Goal: Task Accomplishment & Management: Manage account settings

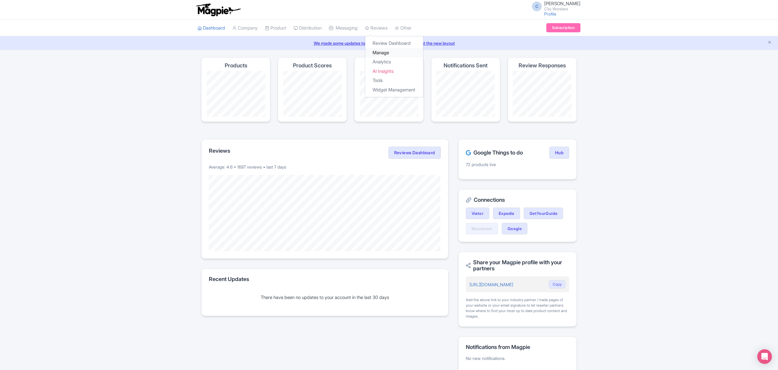
click at [384, 52] on link "Manage" at bounding box center [394, 52] width 58 height 9
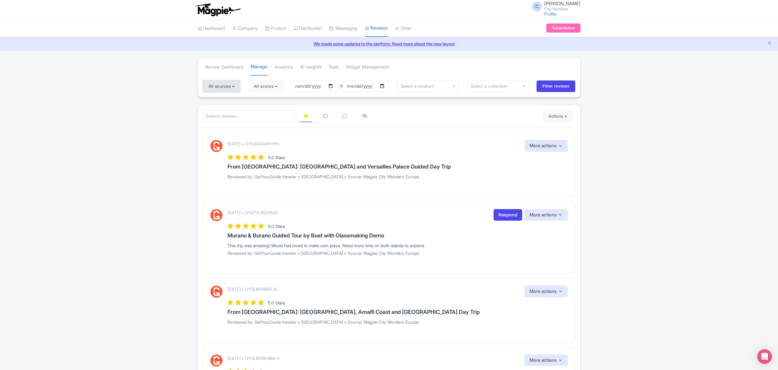
click at [216, 86] on button "All sources" at bounding box center [221, 86] width 37 height 12
click at [246, 97] on link "Deselect all" at bounding box center [239, 99] width 23 height 6
checkbox input "false"
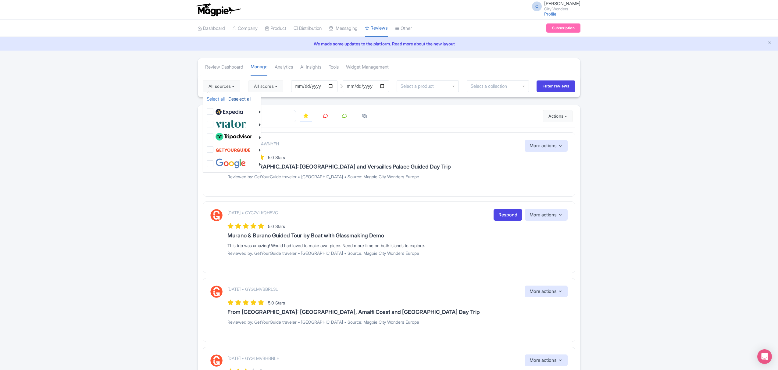
checkbox input "false"
click at [214, 122] on label at bounding box center [230, 124] width 32 height 10
click at [214, 122] on input "checkbox" at bounding box center [216, 121] width 4 height 4
checkbox input "true"
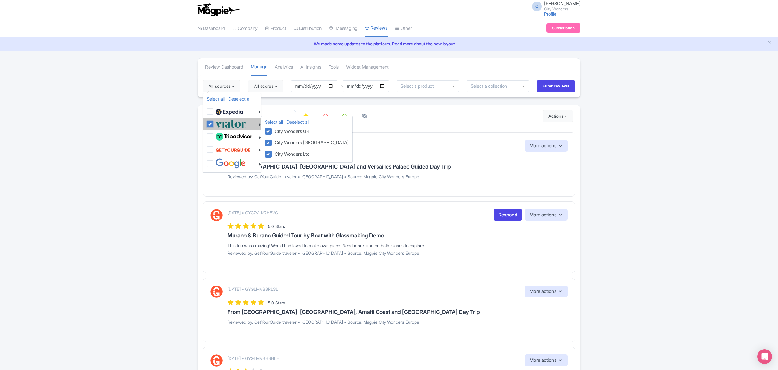
checkbox input "true"
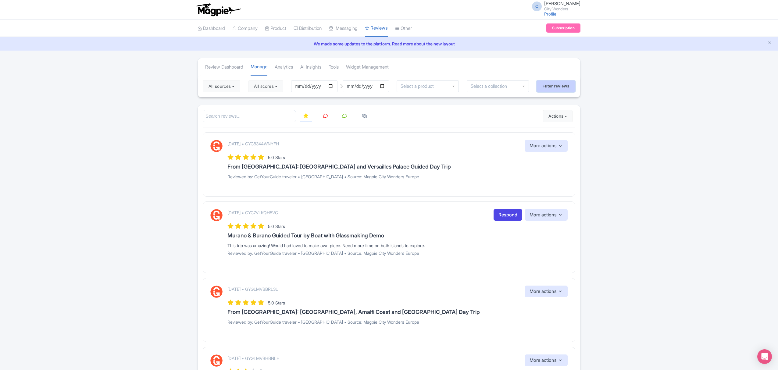
click at [546, 85] on input "Filter reviews" at bounding box center [555, 86] width 39 height 12
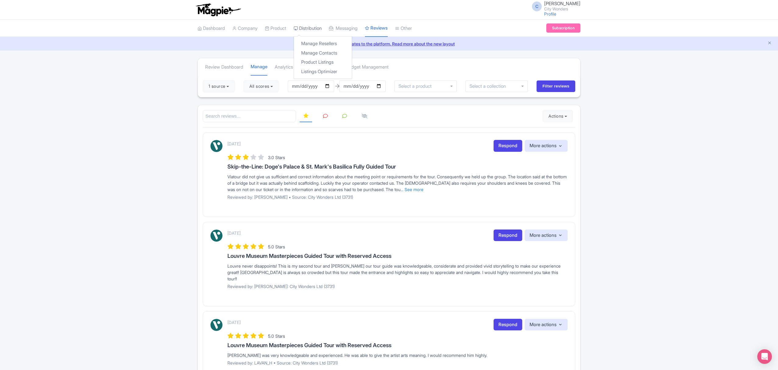
click at [306, 25] on link "Distribution" at bounding box center [307, 28] width 28 height 17
click at [314, 43] on link "Manage Resellers" at bounding box center [323, 43] width 58 height 9
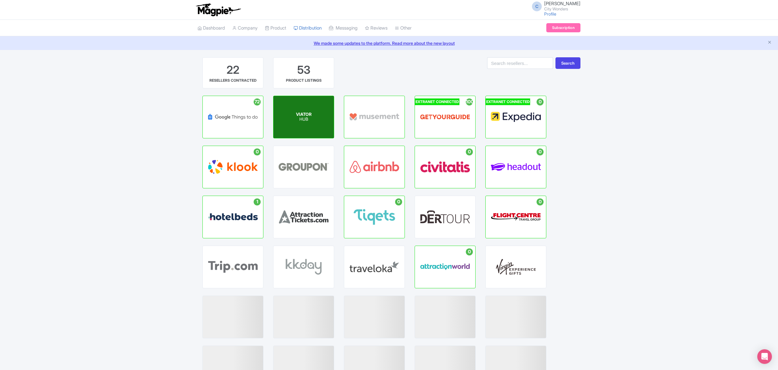
click at [314, 121] on div "VIATOR HUB" at bounding box center [303, 117] width 60 height 42
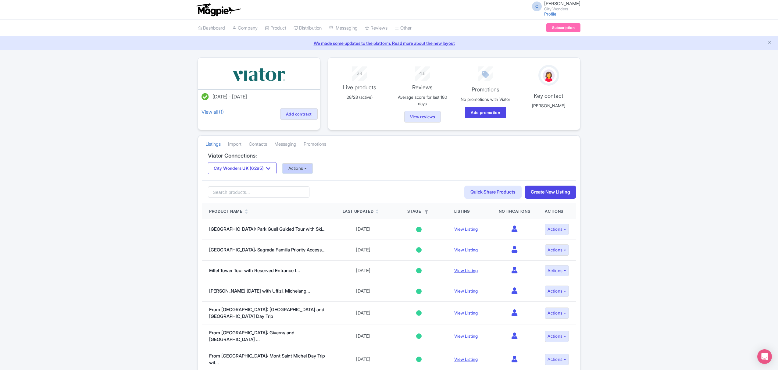
click at [307, 169] on button "Actions" at bounding box center [297, 168] width 30 height 10
click at [316, 183] on link "Update Connection" at bounding box center [322, 181] width 78 height 9
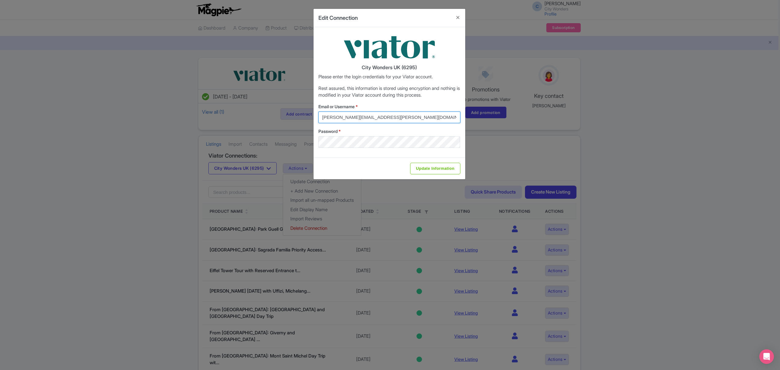
drag, startPoint x: 397, startPoint y: 121, endPoint x: 312, endPoint y: 114, distance: 85.6
click at [312, 114] on div "Edit Connection City Wonders UK (6295) Please enter the login credentials for y…" at bounding box center [390, 185] width 780 height 370
paste input "cynthia.reis"
type input "cynthia.reis@citywonders.com"
click at [254, 135] on div "Edit Connection City Wonders UK (6295) Please enter the login credentials for y…" at bounding box center [390, 185] width 780 height 370
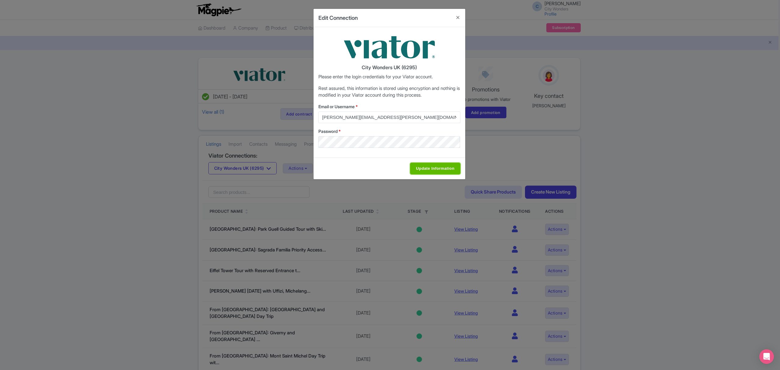
click at [458, 169] on input "Update Information" at bounding box center [435, 169] width 50 height 12
type input "Saving..."
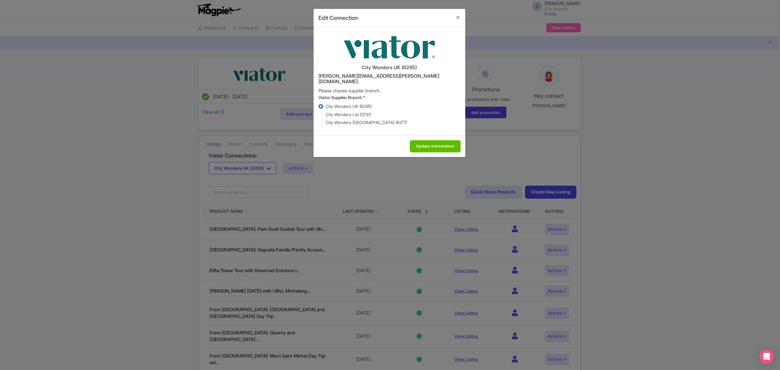
click at [433, 143] on input "Update Information" at bounding box center [435, 146] width 50 height 12
type input "Saving..."
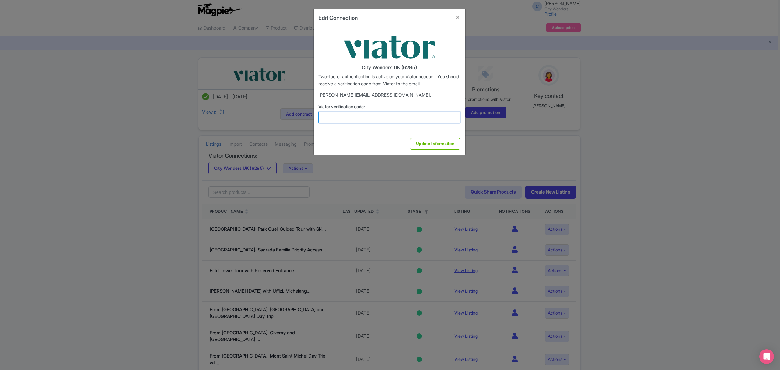
click at [383, 119] on input "Viator verification code:" at bounding box center [389, 118] width 142 height 12
type input "301098"
click at [420, 142] on input "Update Information" at bounding box center [435, 144] width 50 height 12
type input "Update Information"
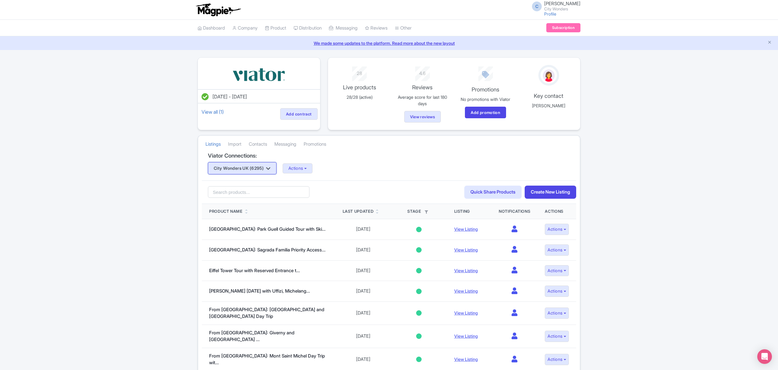
click at [270, 168] on icon "button" at bounding box center [268, 168] width 4 height 5
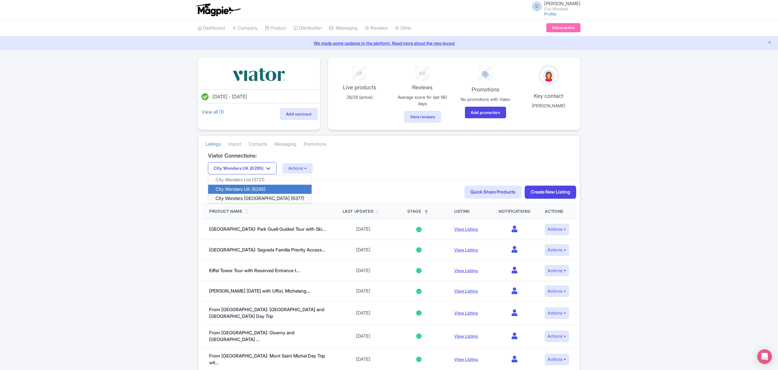
click at [258, 198] on link "City Wonders USA (6377)" at bounding box center [259, 198] width 103 height 9
click at [123, 130] on div "Error Viator has detected multiple login attempts. Please wait 15-20mins before…" at bounding box center [389, 375] width 778 height 637
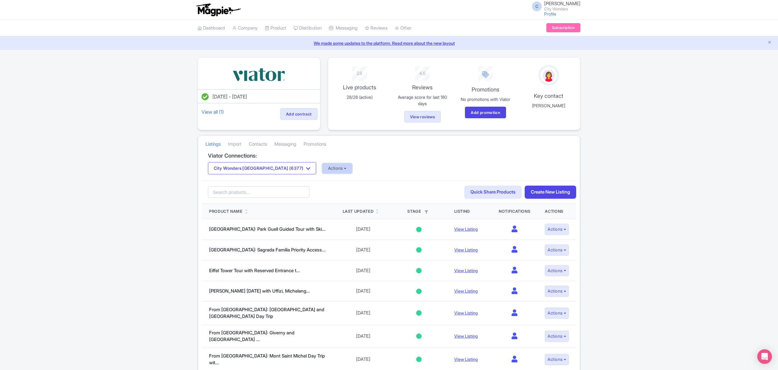
click at [322, 168] on button "Actions" at bounding box center [337, 168] width 30 height 10
click at [322, 183] on link "Update Connection" at bounding box center [361, 181] width 78 height 9
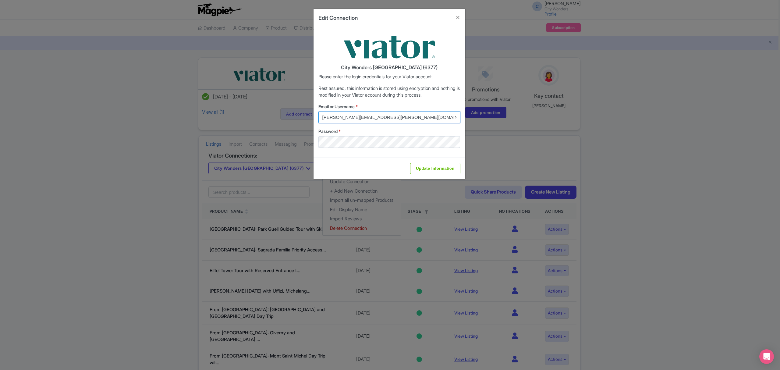
drag, startPoint x: 400, startPoint y: 118, endPoint x: 246, endPoint y: 116, distance: 153.9
click at [246, 116] on div "Edit Connection City Wonders USA (6377) Please enter the login credentials for …" at bounding box center [390, 185] width 780 height 370
type input "[PERSON_NAME][EMAIL_ADDRESS][PERSON_NAME][DOMAIN_NAME]"
click at [444, 168] on input "Update Information" at bounding box center [435, 169] width 50 height 12
type input "Saving..."
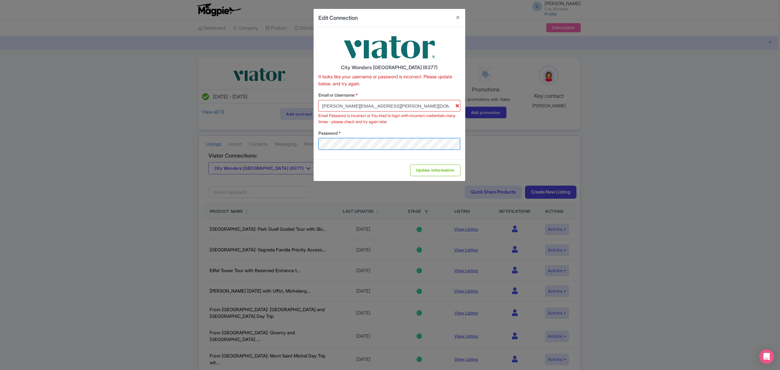
click at [254, 147] on div "Edit Connection City Wonders USA (6377) It looks like your username or password…" at bounding box center [390, 185] width 780 height 370
click at [298, 140] on div "Edit Connection City Wonders USA (6377) It looks like your username or password…" at bounding box center [390, 185] width 780 height 370
click at [459, 168] on input "Update Information" at bounding box center [435, 171] width 50 height 12
type input "Saving..."
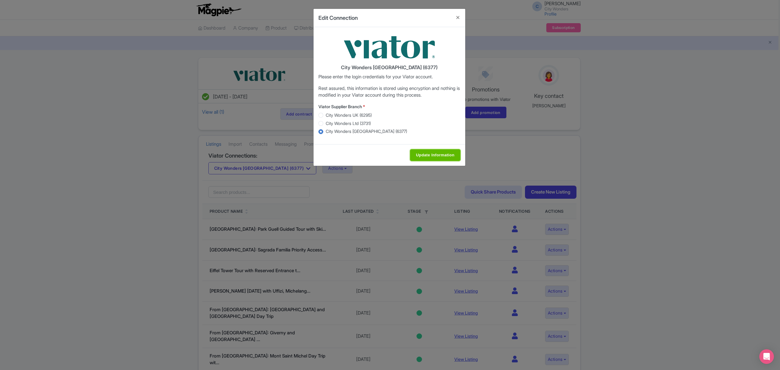
click at [425, 154] on input "Update Information" at bounding box center [435, 155] width 50 height 12
type input "Saving..."
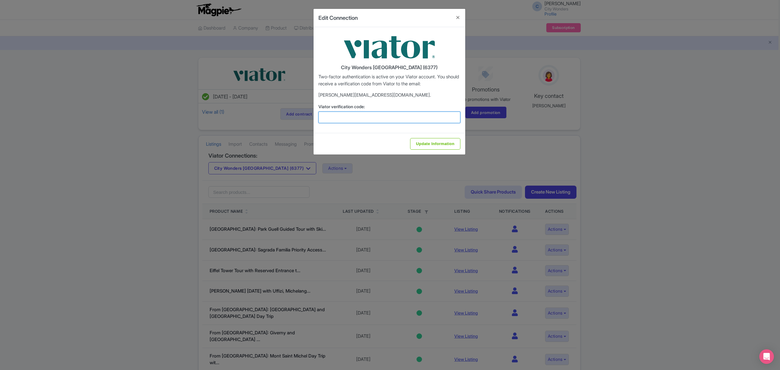
click at [341, 112] on input "Viator verification code:" at bounding box center [389, 118] width 142 height 12
type input "800518"
click at [417, 143] on input "Update Information" at bounding box center [435, 144] width 50 height 12
type input "Update Information"
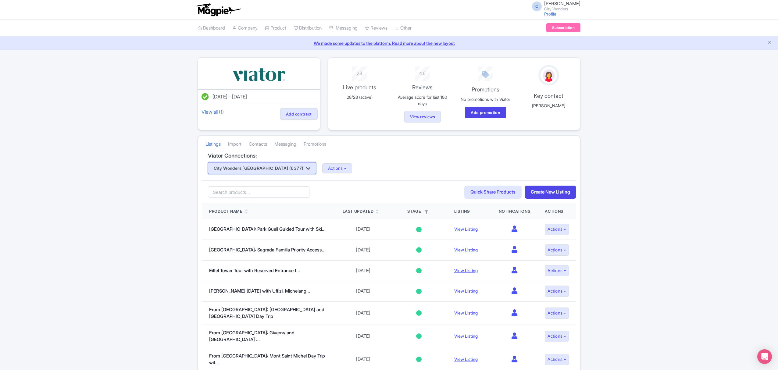
click at [266, 168] on button "City Wonders [GEOGRAPHIC_DATA] (6377)" at bounding box center [262, 168] width 108 height 12
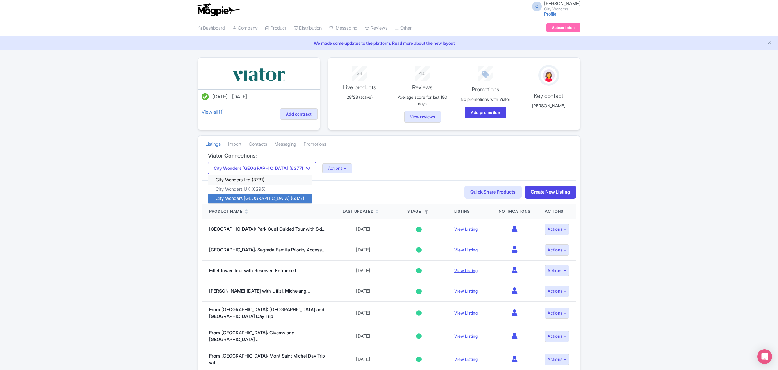
click at [261, 178] on link "City Wonders Ltd (3731)" at bounding box center [259, 179] width 103 height 9
click at [322, 168] on button "Actions" at bounding box center [337, 168] width 30 height 10
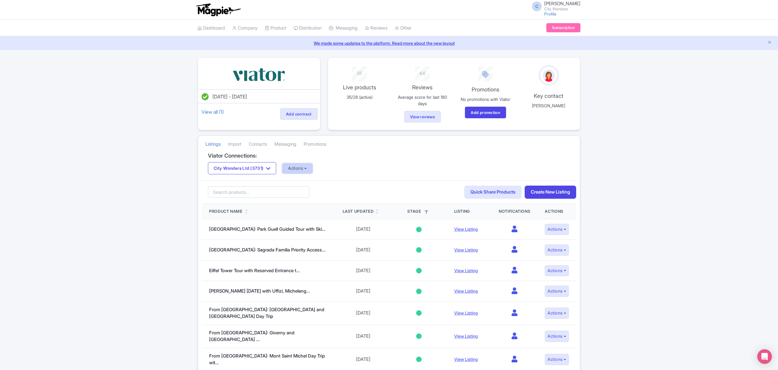
click at [300, 169] on button "Actions" at bounding box center [297, 168] width 30 height 10
click at [310, 181] on link "Update Connection" at bounding box center [321, 181] width 78 height 9
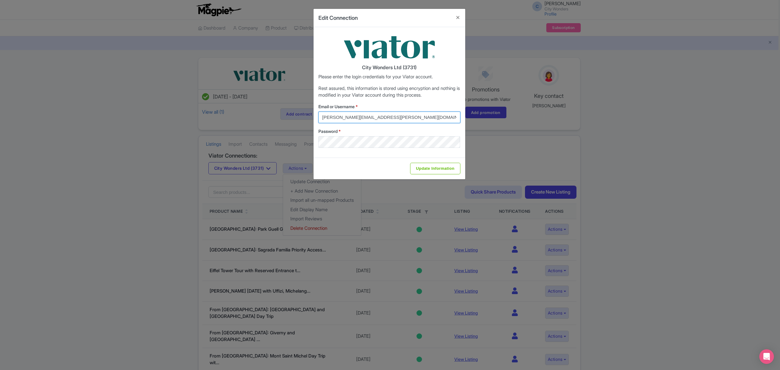
drag, startPoint x: 402, startPoint y: 116, endPoint x: 240, endPoint y: 102, distance: 163.0
click at [240, 102] on div "Edit Connection City Wonders Ltd (3731) Please enter the login credentials for …" at bounding box center [390, 185] width 780 height 370
type input "[PERSON_NAME][EMAIL_ADDRESS][PERSON_NAME][DOMAIN_NAME]"
click at [291, 143] on div "Edit Connection City Wonders Ltd (3731) Please enter the login credentials for …" at bounding box center [390, 185] width 780 height 370
click at [459, 167] on input "Update Information" at bounding box center [435, 169] width 50 height 12
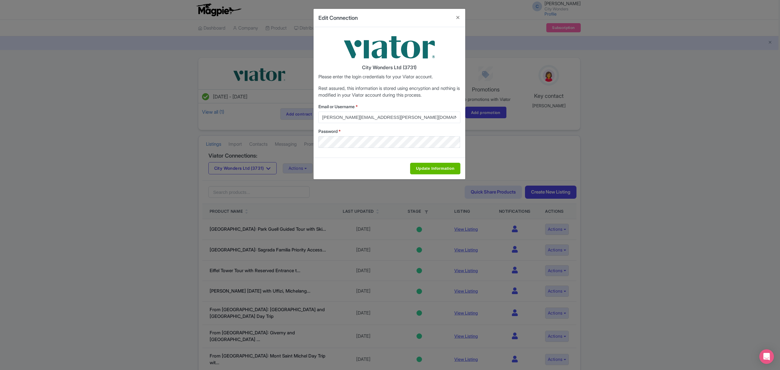
type input "Saving..."
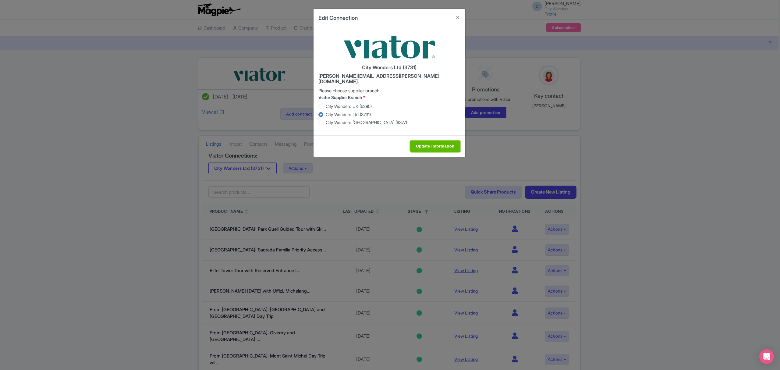
click at [421, 140] on input "Update Information" at bounding box center [435, 146] width 50 height 12
type input "Saving..."
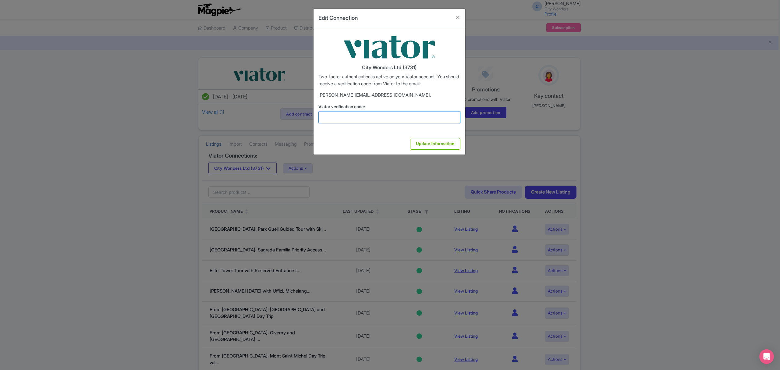
click at [377, 116] on input "Viator verification code:" at bounding box center [389, 118] width 142 height 12
type input "953234"
click at [410, 138] on input "Update Information" at bounding box center [435, 144] width 50 height 12
type input "Update Information"
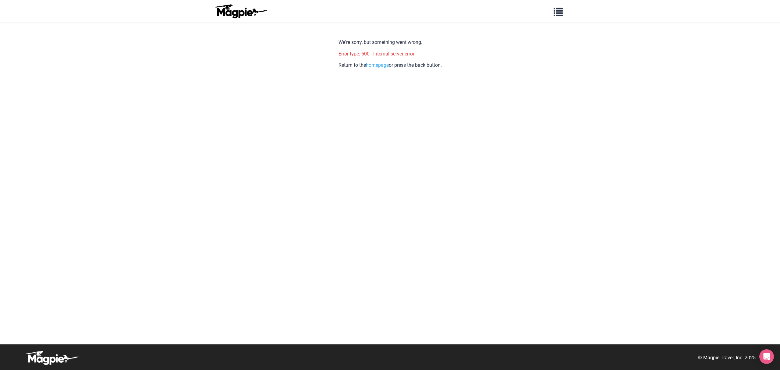
click at [380, 66] on link "homepage" at bounding box center [377, 65] width 23 height 6
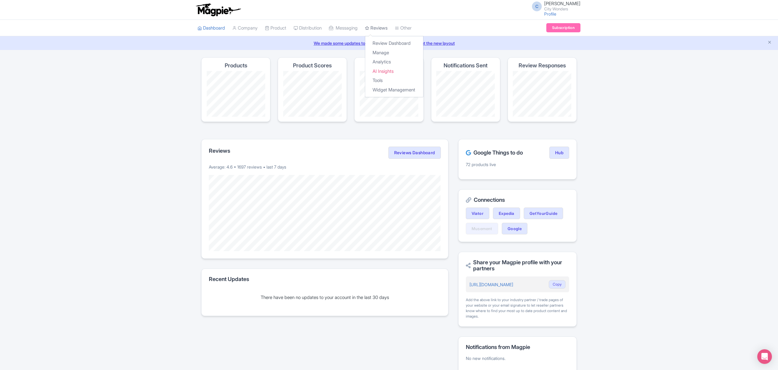
click at [387, 29] on link "Reviews" at bounding box center [376, 28] width 23 height 17
click at [392, 44] on link "Review Dashboard" at bounding box center [394, 43] width 58 height 9
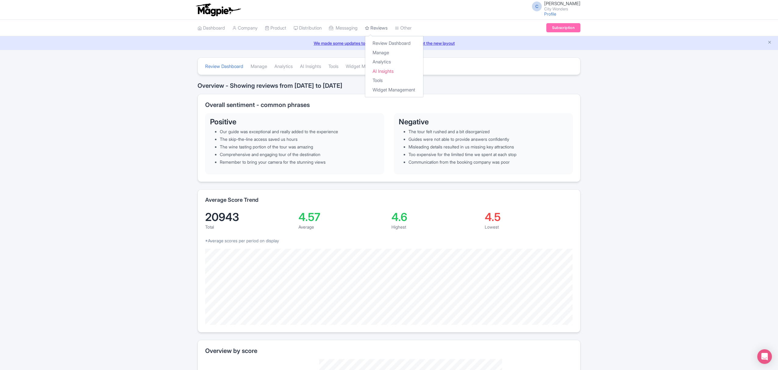
click at [383, 31] on link "Reviews" at bounding box center [376, 28] width 23 height 17
click at [390, 53] on link "Manage" at bounding box center [394, 52] width 58 height 9
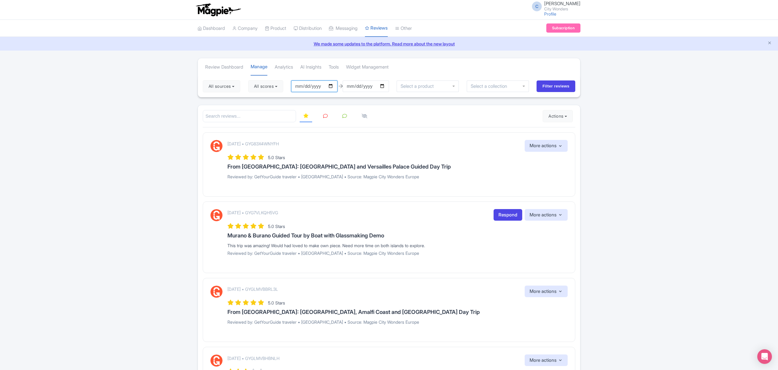
click at [334, 88] on input "2025-06-23" at bounding box center [314, 86] width 46 height 12
click at [333, 87] on input "2025-07-23" at bounding box center [314, 86] width 46 height 12
type input "[DATE]"
click at [383, 87] on input "2025-09-22" at bounding box center [365, 86] width 46 height 12
type input "2025-09-21"
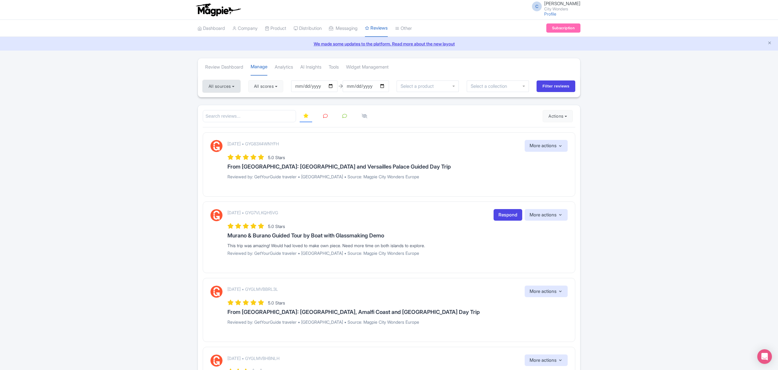
click at [221, 88] on button "All sources" at bounding box center [221, 86] width 37 height 12
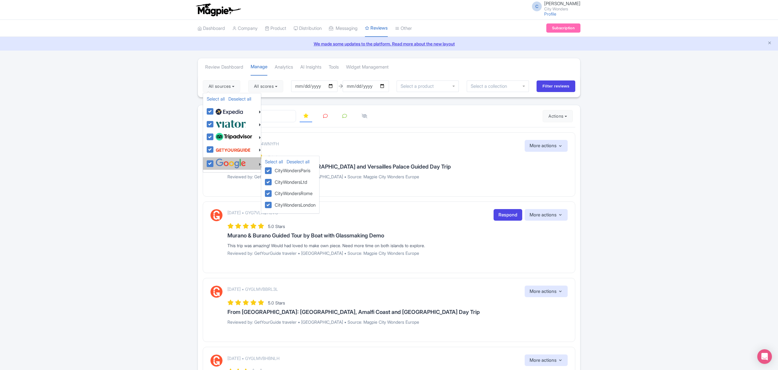
click at [226, 163] on img at bounding box center [230, 163] width 30 height 10
click at [218, 162] on input "checkbox" at bounding box center [216, 160] width 4 height 4
checkbox input "false"
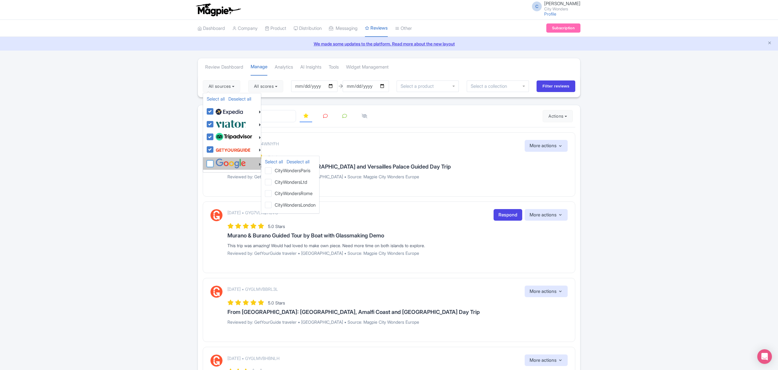
checkbox input "false"
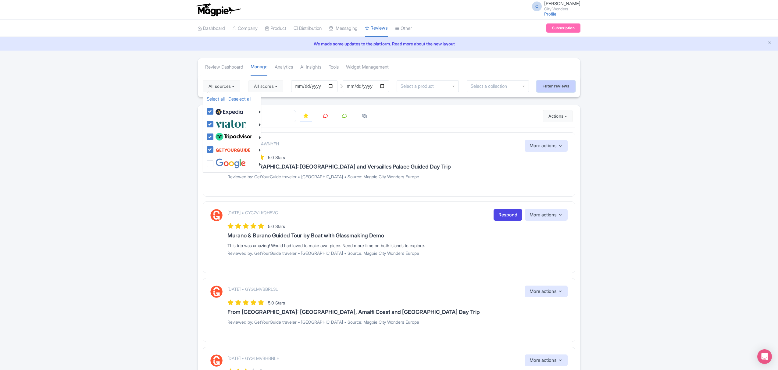
click at [558, 88] on input "Filter reviews" at bounding box center [555, 86] width 39 height 12
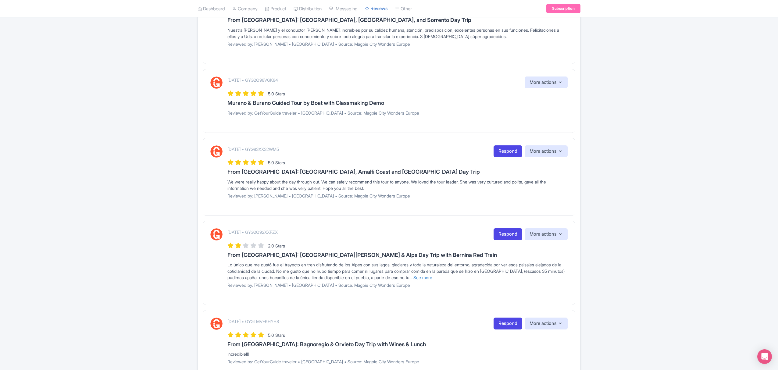
scroll to position [18, 0]
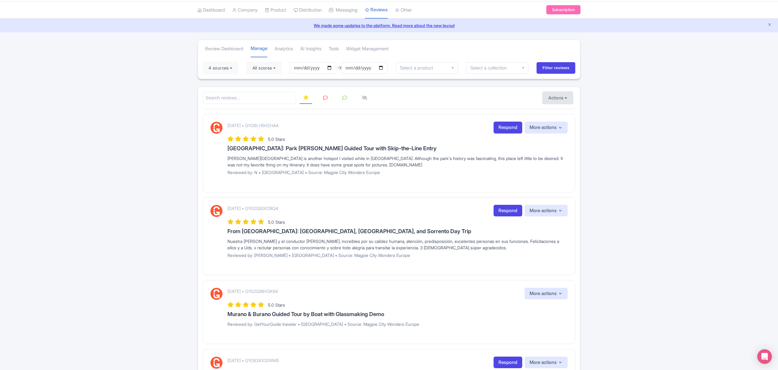
click at [567, 97] on button "Actions" at bounding box center [557, 98] width 30 height 12
click at [567, 112] on link "Import new reviews" at bounding box center [579, 113] width 72 height 12
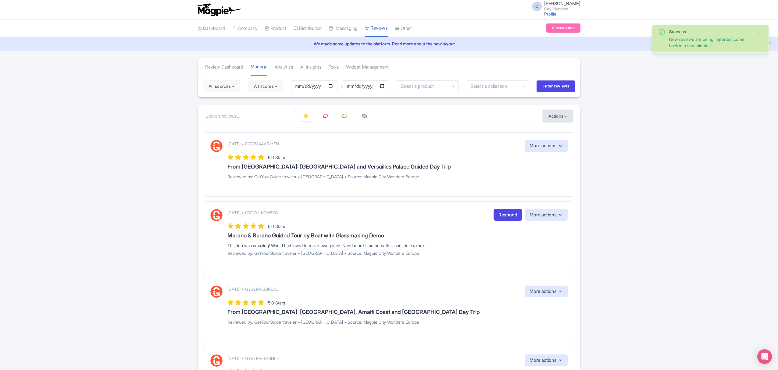
click at [567, 112] on button "Actions" at bounding box center [557, 116] width 30 height 12
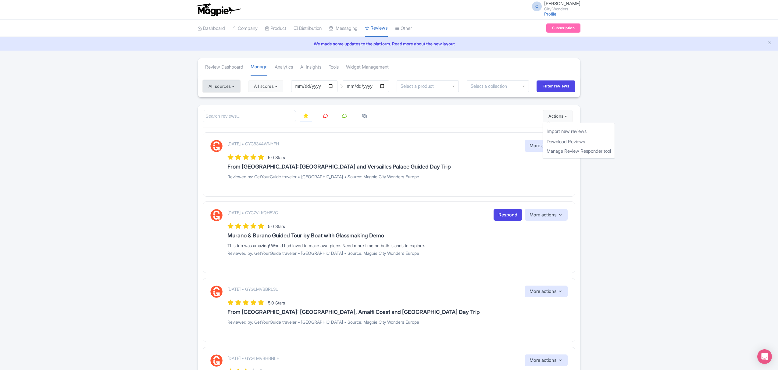
click at [230, 83] on button "All sources" at bounding box center [221, 86] width 37 height 12
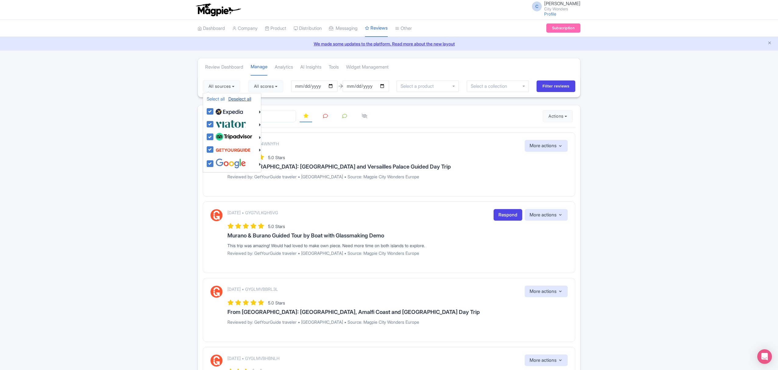
click at [237, 98] on link "Deselect all" at bounding box center [239, 99] width 23 height 6
checkbox input "false"
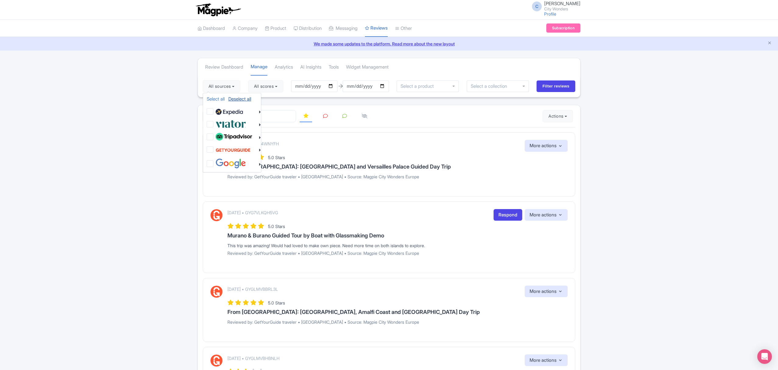
checkbox input "false"
click at [224, 124] on img at bounding box center [230, 124] width 30 height 10
click at [218, 123] on input "checkbox" at bounding box center [216, 121] width 4 height 4
checkbox input "true"
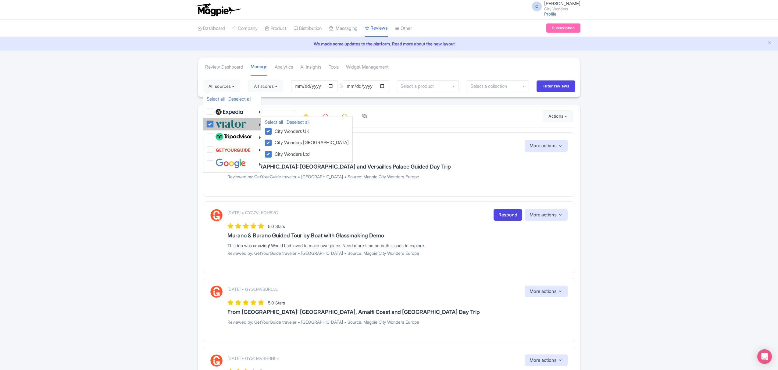
checkbox input "true"
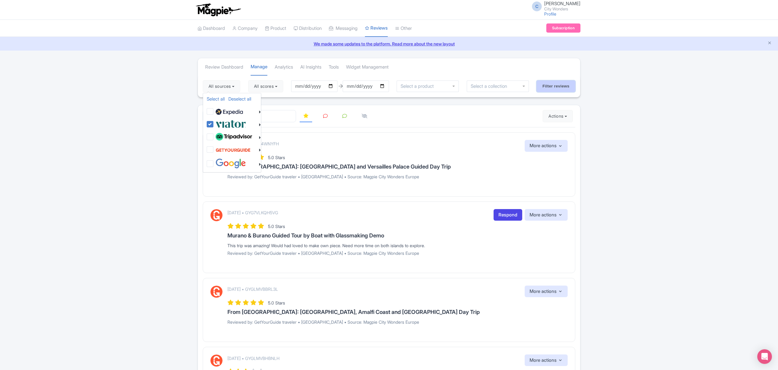
click at [553, 88] on input "Filter reviews" at bounding box center [555, 86] width 39 height 12
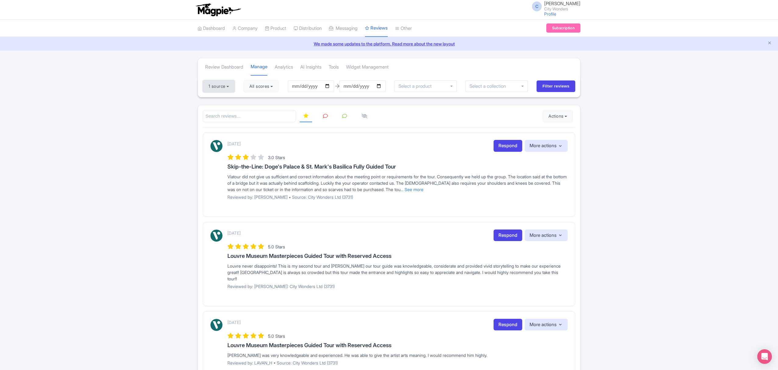
click at [229, 87] on button "1 source" at bounding box center [219, 86] width 32 height 12
click at [222, 98] on link "Select all" at bounding box center [216, 99] width 18 height 6
checkbox input "true"
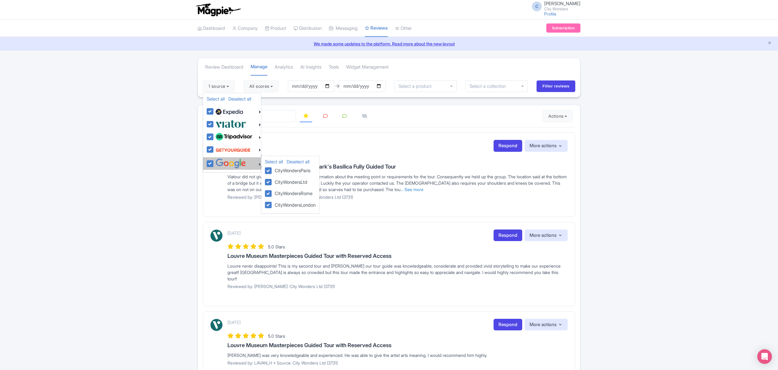
click at [224, 165] on img at bounding box center [230, 163] width 30 height 10
click at [218, 162] on input "checkbox" at bounding box center [216, 160] width 4 height 4
checkbox input "false"
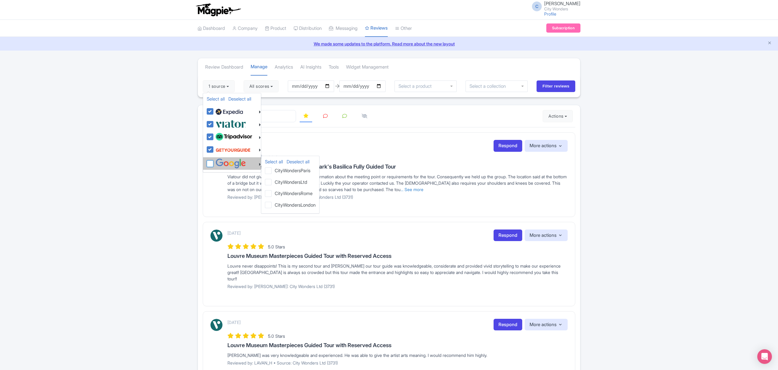
checkbox input "false"
click at [306, 86] on input "2025-06-23" at bounding box center [311, 86] width 46 height 12
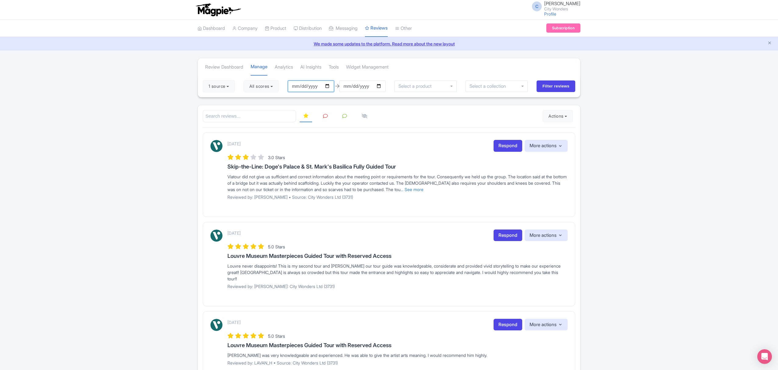
click at [328, 87] on input "2025-06-23" at bounding box center [311, 86] width 46 height 12
type input "[DATE]"
click at [381, 86] on input "2025-09-22" at bounding box center [362, 86] width 46 height 12
type input "2025-09-15"
click at [555, 86] on input "Filter reviews" at bounding box center [555, 86] width 39 height 12
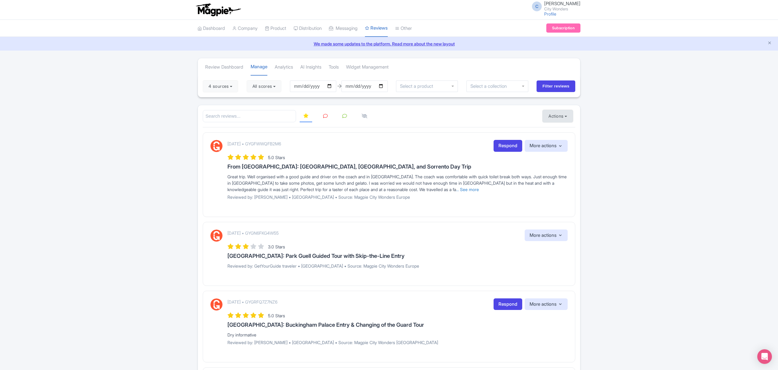
click at [553, 116] on button "Actions" at bounding box center [557, 116] width 30 height 12
click at [555, 142] on link "Download Reviews" at bounding box center [579, 141] width 72 height 9
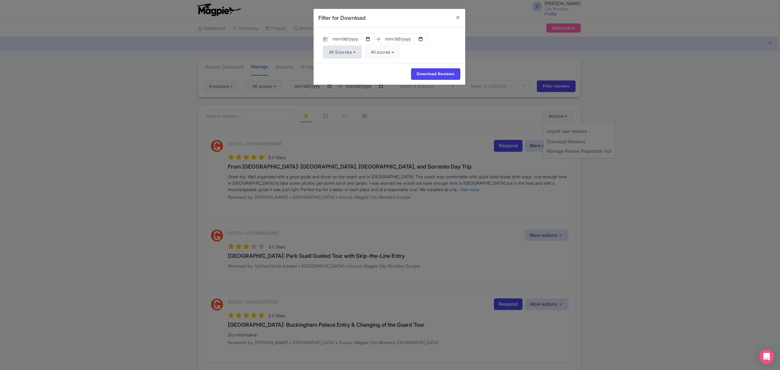
click at [354, 51] on button "All Sources" at bounding box center [342, 52] width 38 height 12
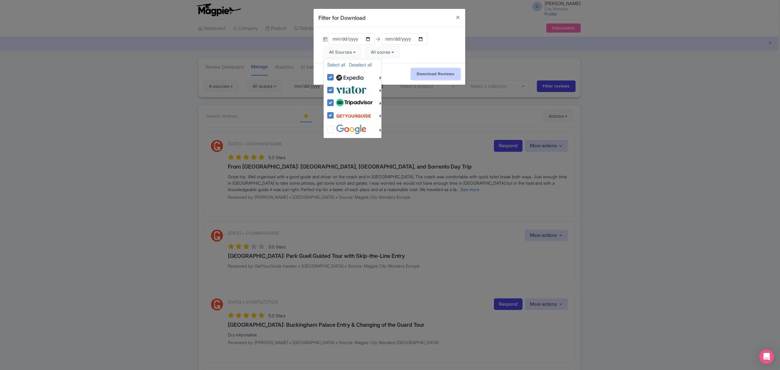
click at [446, 77] on input "Download Reviews" at bounding box center [435, 74] width 49 height 12
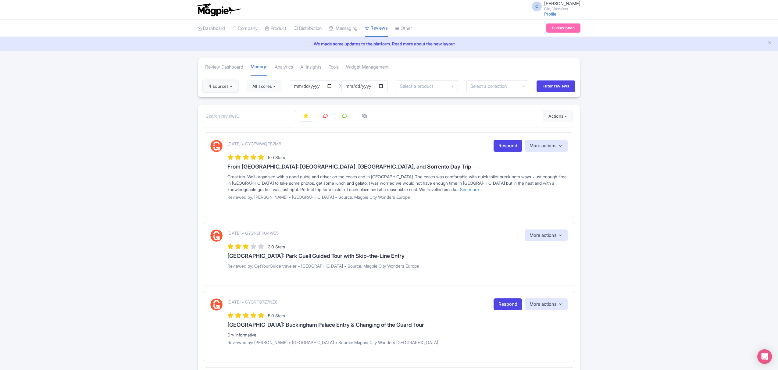
drag, startPoint x: 229, startPoint y: 85, endPoint x: 227, endPoint y: 93, distance: 7.7
click at [229, 85] on button "4 sources" at bounding box center [220, 86] width 35 height 12
click at [239, 99] on link "Deselect all" at bounding box center [239, 99] width 23 height 6
checkbox input "false"
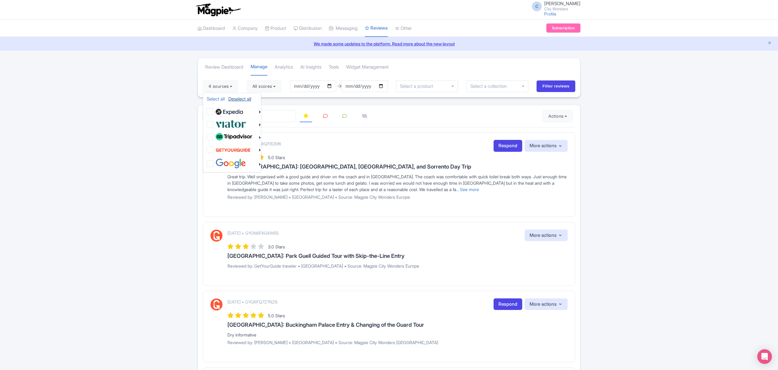
checkbox input "false"
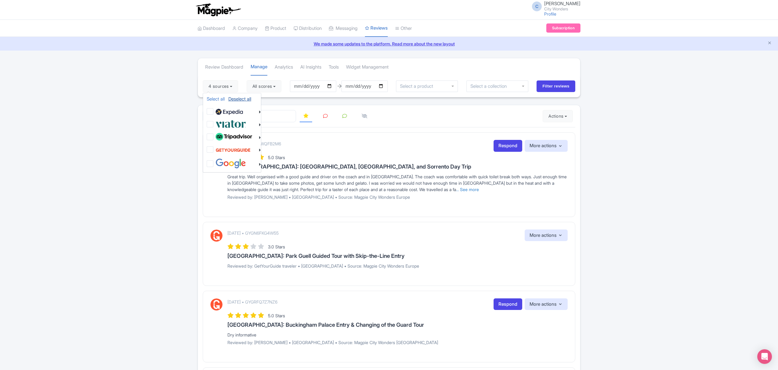
checkbox input "false"
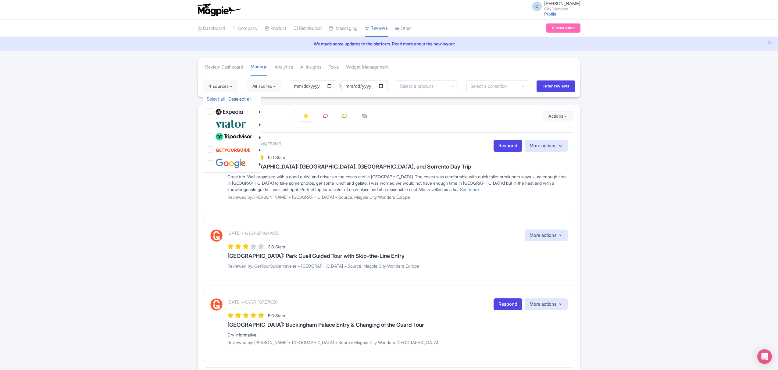
checkbox input "false"
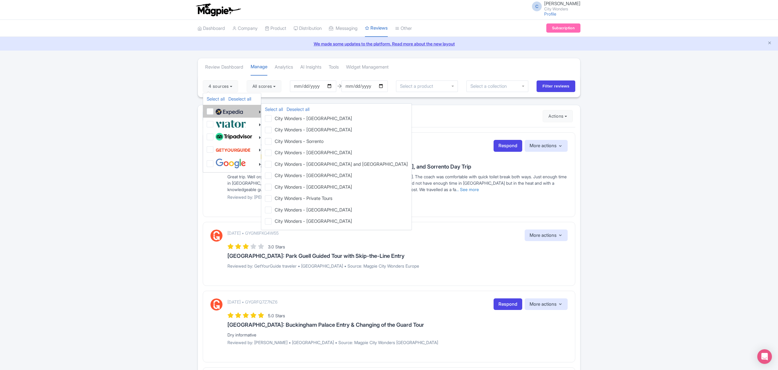
click at [233, 113] on img at bounding box center [228, 111] width 27 height 9
click at [218, 110] on input "checkbox" at bounding box center [216, 108] width 4 height 4
checkbox input "true"
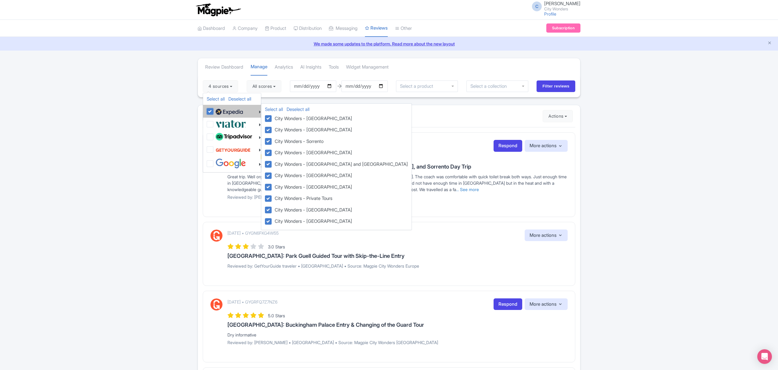
checkbox input "true"
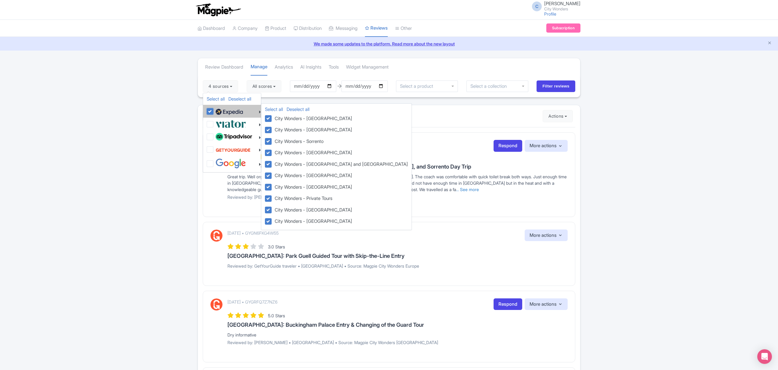
checkbox input "true"
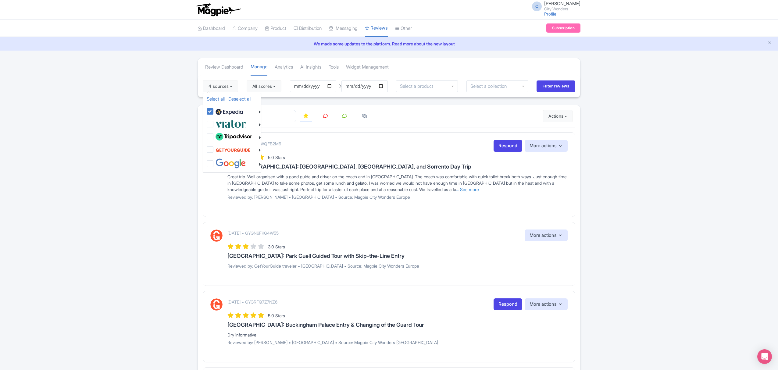
click at [550, 92] on input "Filter reviews" at bounding box center [555, 86] width 39 height 12
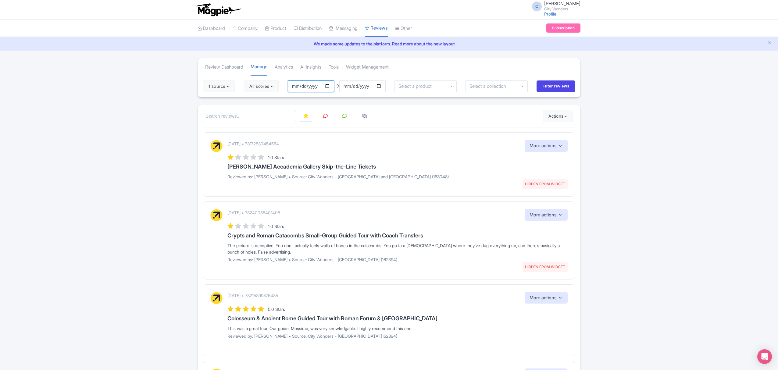
click at [327, 84] on input "[DATE]" at bounding box center [311, 86] width 46 height 12
type input "[DATE]"
click at [380, 87] on input "[DATE]" at bounding box center [362, 86] width 46 height 12
type input "[DATE]"
click at [547, 85] on input "Filter reviews" at bounding box center [555, 86] width 39 height 12
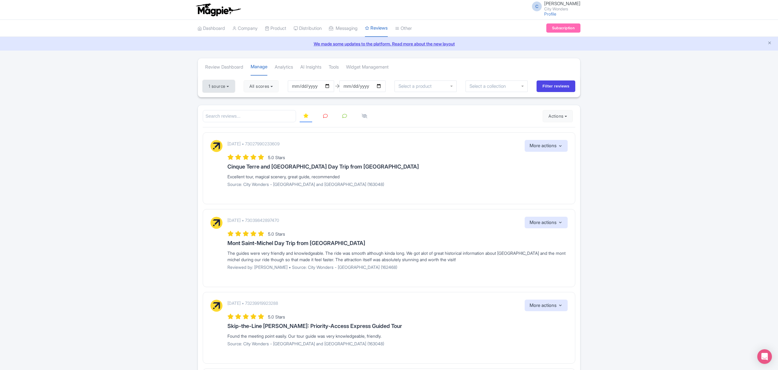
click at [221, 89] on button "1 source" at bounding box center [219, 86] width 32 height 12
click at [223, 98] on link "Select all" at bounding box center [216, 99] width 18 height 6
checkbox input "true"
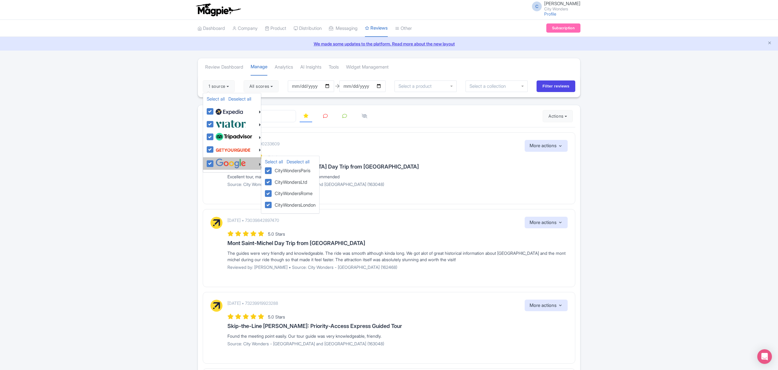
click at [214, 165] on label at bounding box center [230, 163] width 32 height 10
click at [214, 162] on input "checkbox" at bounding box center [216, 160] width 4 height 4
checkbox input "false"
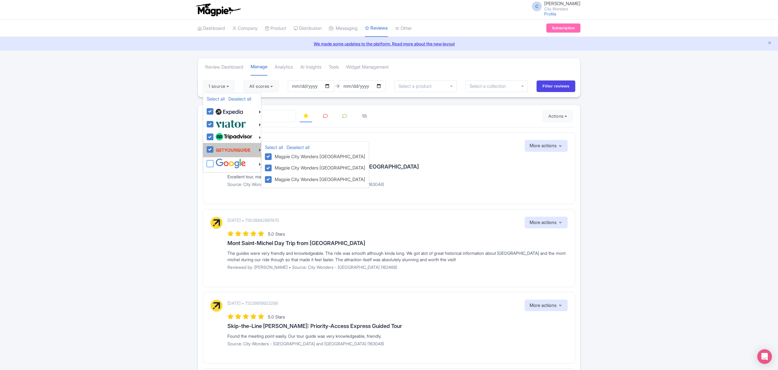
checkbox input "false"
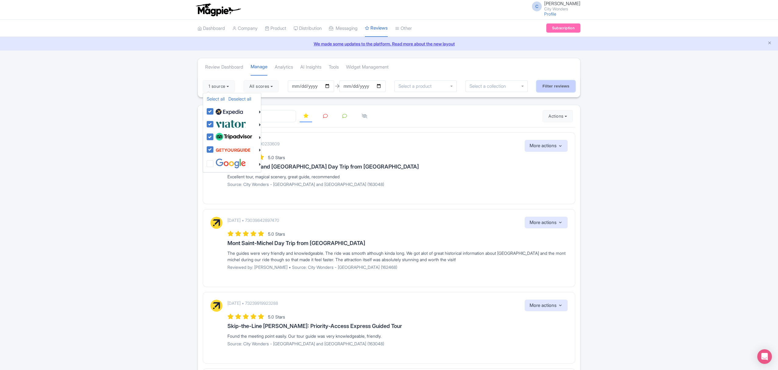
click at [567, 83] on input "Filter reviews" at bounding box center [555, 86] width 39 height 12
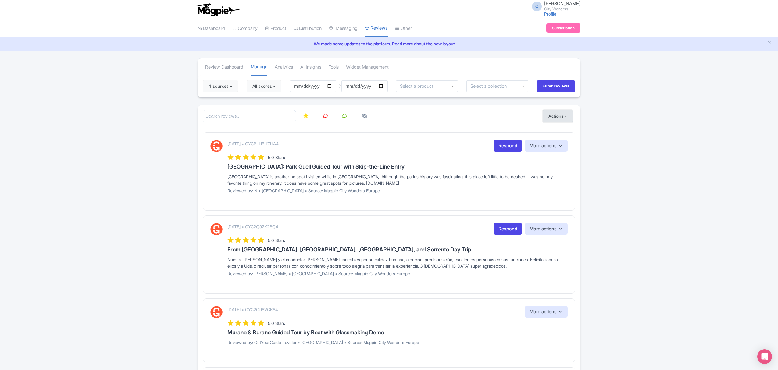
click at [553, 116] on button "Actions" at bounding box center [557, 116] width 30 height 12
click at [552, 141] on link "Download Reviews" at bounding box center [579, 141] width 72 height 9
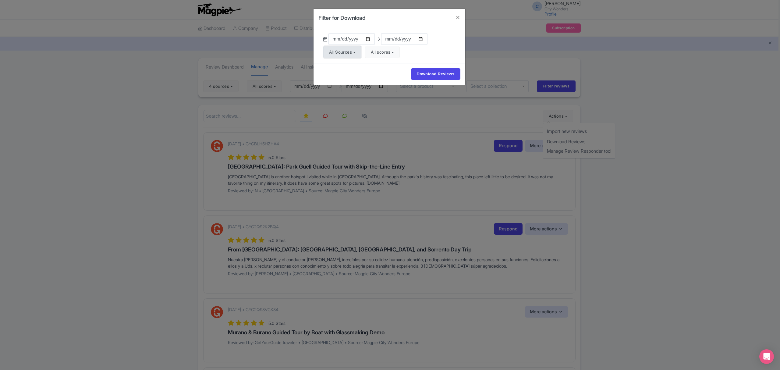
click at [348, 50] on button "All Sources" at bounding box center [342, 52] width 38 height 12
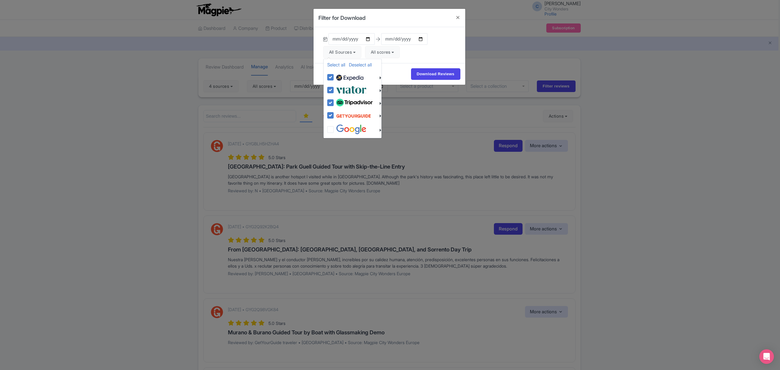
click at [447, 62] on div "[DATE] [DATE] All Sources Select all Deselect all Select all Deselect all [GEOG…" at bounding box center [390, 45] width 152 height 36
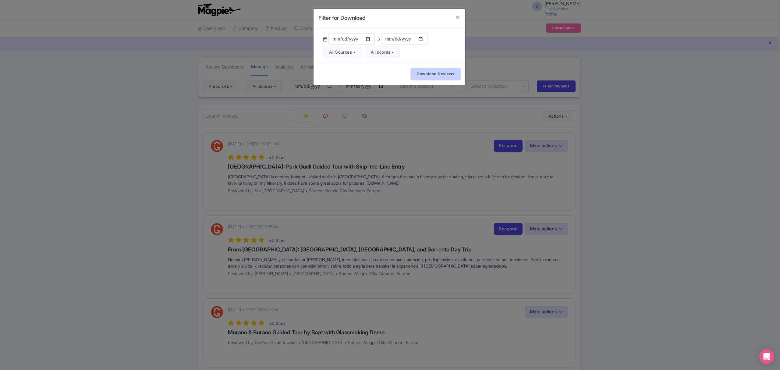
click at [439, 77] on input "Download Reviews" at bounding box center [435, 74] width 49 height 12
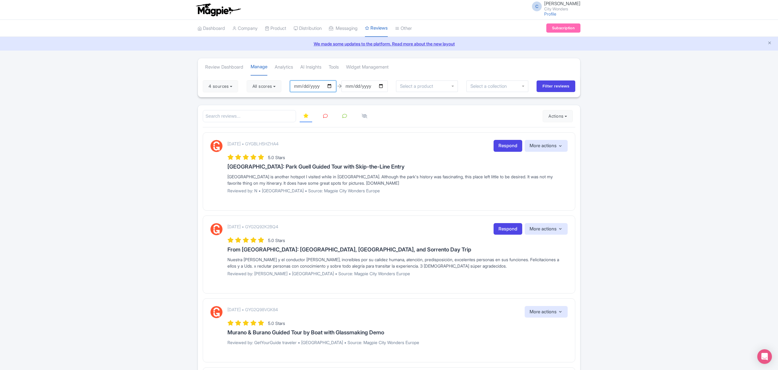
click at [298, 87] on input "[DATE]" at bounding box center [313, 86] width 46 height 12
type input "[DATE]"
click at [350, 86] on input "2025-09-21" at bounding box center [364, 86] width 46 height 12
type input "[DATE]"
click at [554, 84] on input "Filter reviews" at bounding box center [555, 86] width 39 height 12
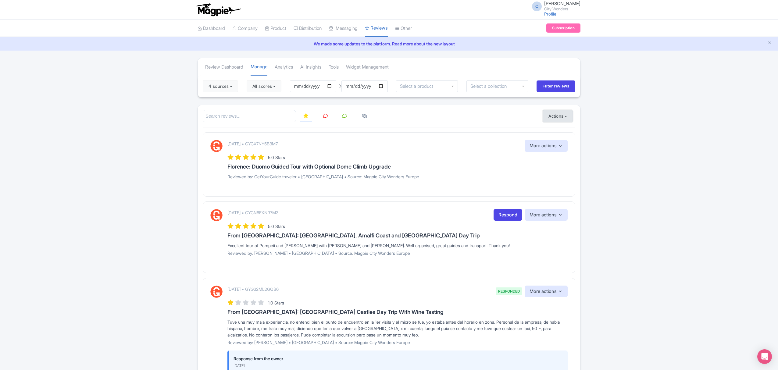
click at [558, 116] on button "Actions" at bounding box center [557, 116] width 30 height 12
click at [578, 142] on link "Download Reviews" at bounding box center [579, 141] width 72 height 9
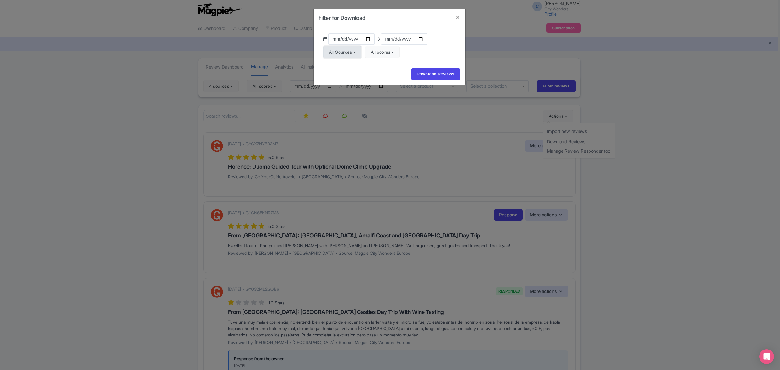
click at [351, 54] on button "All Sources" at bounding box center [342, 52] width 38 height 12
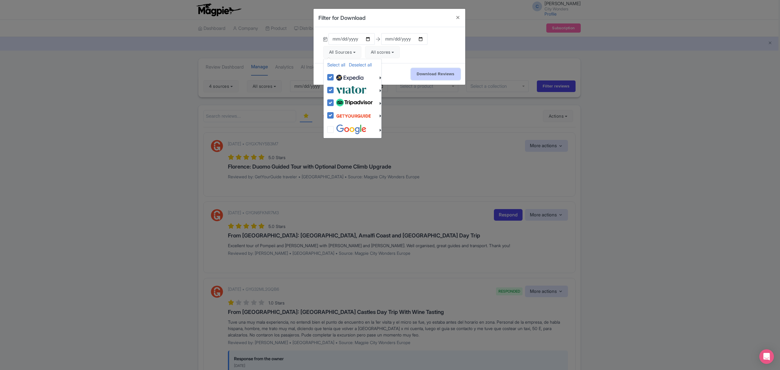
click at [423, 73] on input "Download Reviews" at bounding box center [435, 74] width 49 height 12
